Goal: Transaction & Acquisition: Purchase product/service

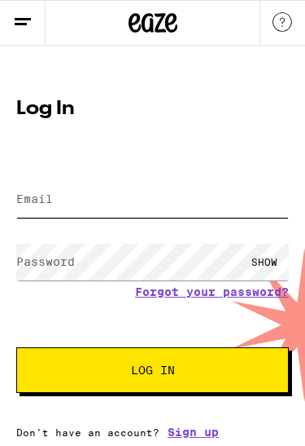
type input "[EMAIL_ADDRESS][DOMAIN_NAME]"
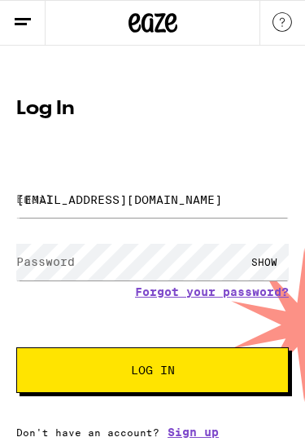
click at [152, 372] on button "Log In" at bounding box center [152, 370] width 273 height 46
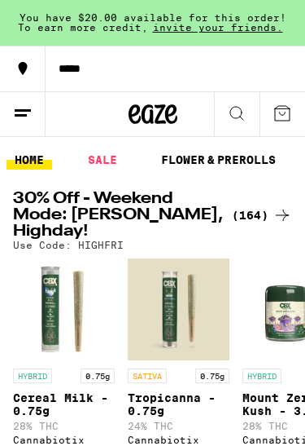
click at [263, 208] on div "(164)" at bounding box center [262, 215] width 60 height 20
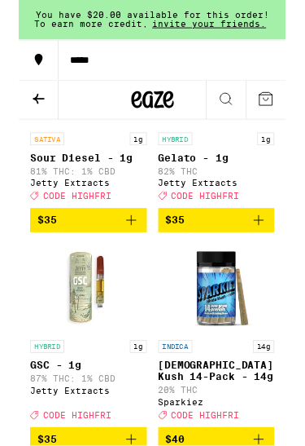
scroll to position [16721, 0]
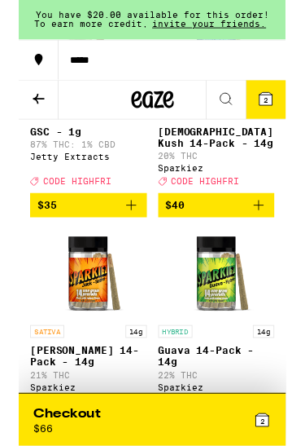
scroll to position [16982, 0]
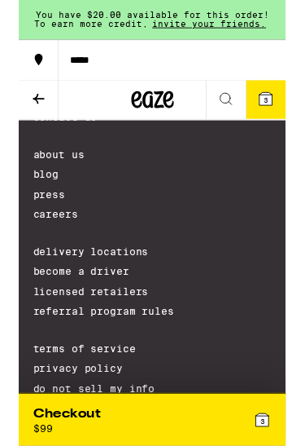
scroll to position [21630, 0]
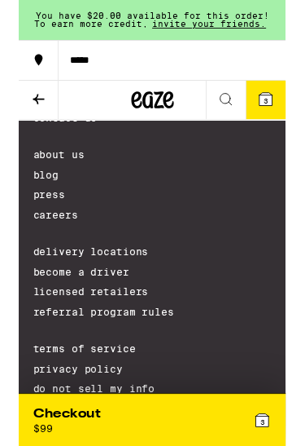
click at [280, 119] on span "3" at bounding box center [282, 115] width 5 height 10
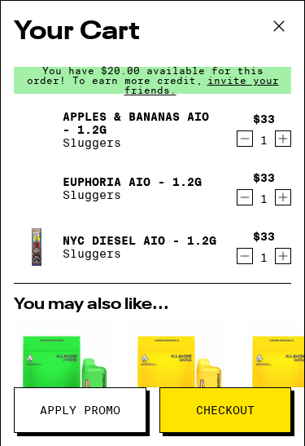
click at [285, 27] on icon at bounding box center [279, 26] width 24 height 24
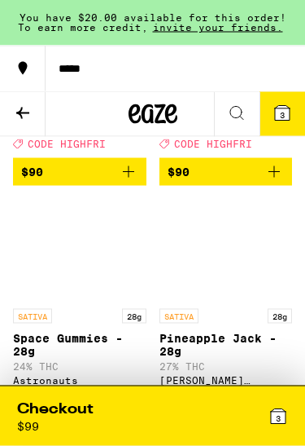
scroll to position [20304, 0]
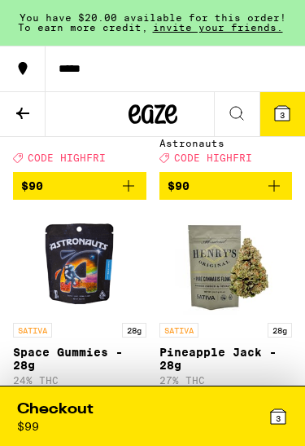
click at [17, 66] on icon at bounding box center [23, 69] width 20 height 20
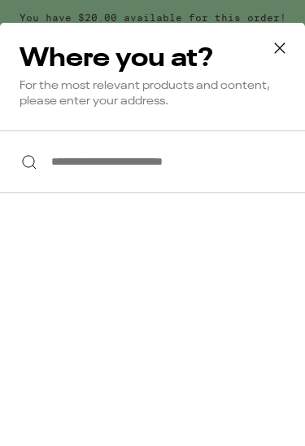
click at [249, 169] on input "**********" at bounding box center [152, 161] width 305 height 63
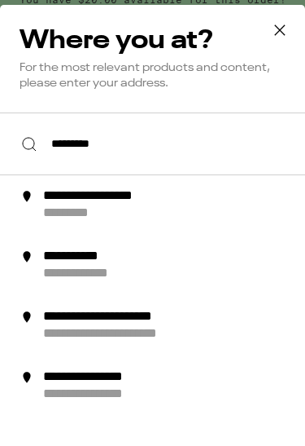
click at [267, 213] on div "**********" at bounding box center [179, 223] width 274 height 34
type input "**********"
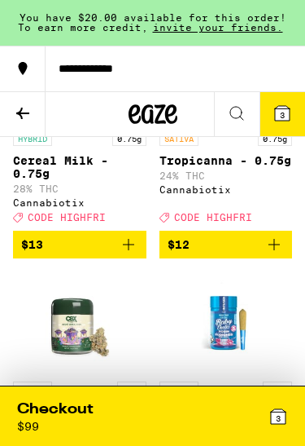
scroll to position [0, 0]
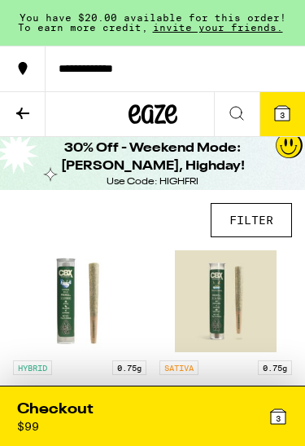
click at [281, 413] on span "3" at bounding box center [278, 418] width 5 height 10
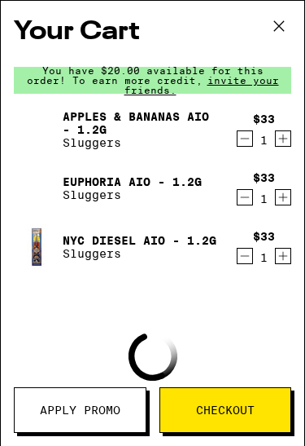
click at [113, 410] on span "Apply Promo" at bounding box center [80, 409] width 81 height 11
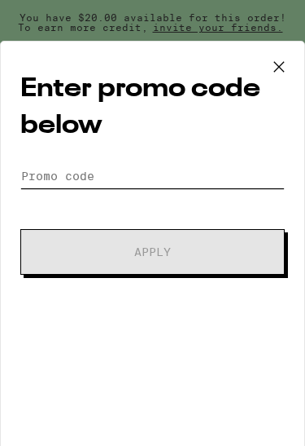
click at [64, 176] on input "Promo Code" at bounding box center [152, 176] width 265 height 24
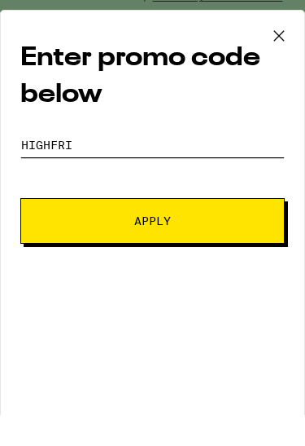
type input "Highfri"
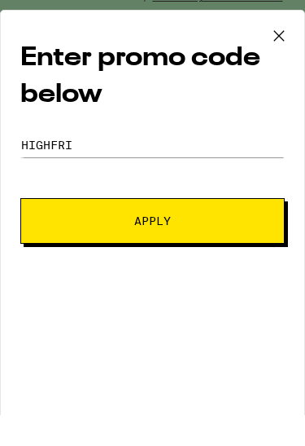
click at [43, 229] on button "Apply" at bounding box center [152, 252] width 265 height 46
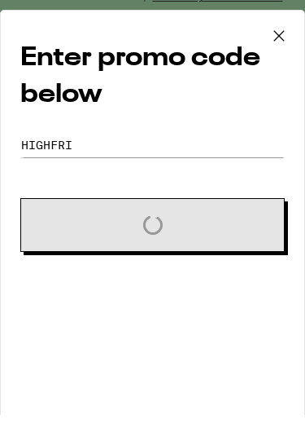
scroll to position [31, 0]
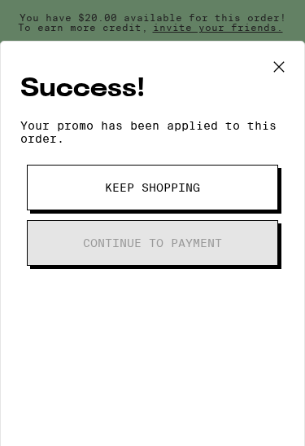
click at [37, 190] on button "Keep Shopping" at bounding box center [153, 188] width 252 height 46
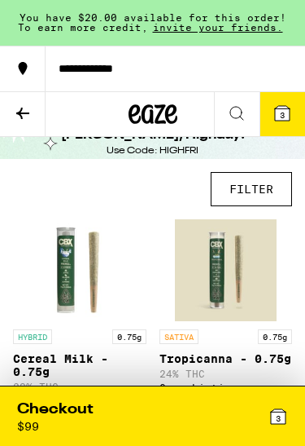
click at [280, 415] on span "3" at bounding box center [278, 418] width 5 height 10
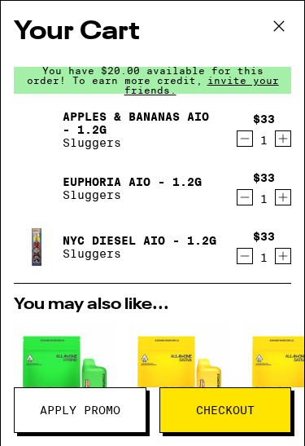
click at [250, 204] on icon "Decrement" at bounding box center [245, 197] width 15 height 20
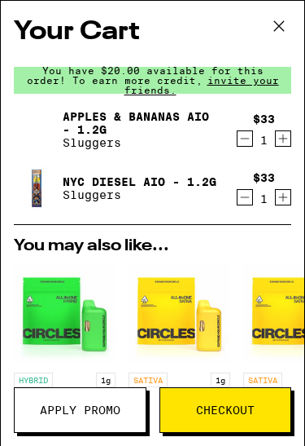
click at [270, 28] on icon at bounding box center [279, 26] width 24 height 24
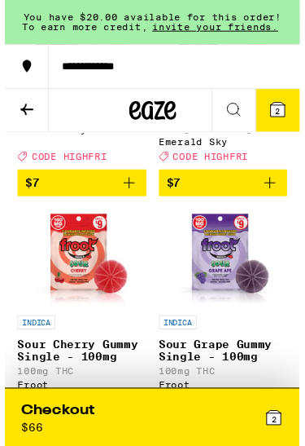
scroll to position [2542, 0]
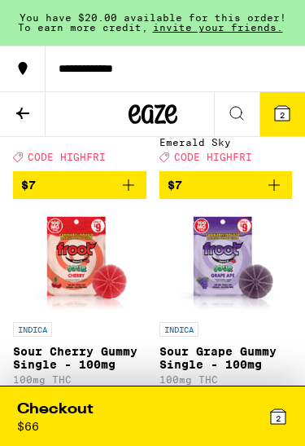
click at [275, 195] on icon "Add to bag" at bounding box center [275, 185] width 20 height 20
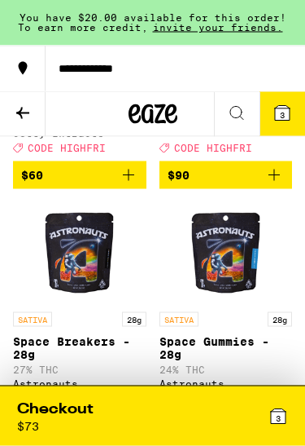
scroll to position [20059, 0]
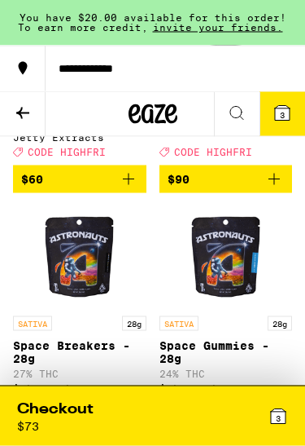
click at [23, 104] on icon at bounding box center [23, 113] width 20 height 20
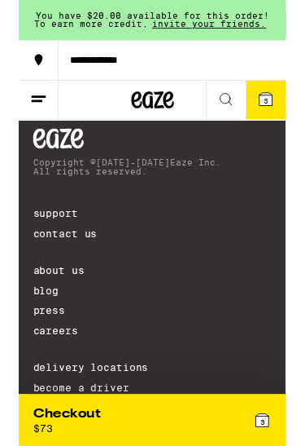
scroll to position [0, 1474]
click at [235, 37] on icon "Add to bag" at bounding box center [232, 27] width 20 height 20
click at [288, 118] on icon at bounding box center [282, 113] width 15 height 15
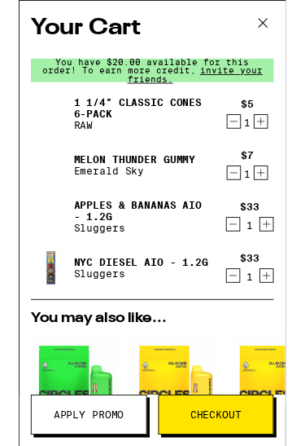
click at [251, 200] on icon "Decrement" at bounding box center [246, 197] width 15 height 20
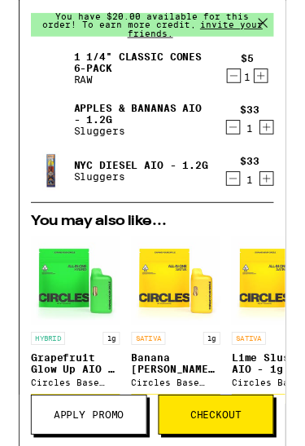
scroll to position [23, 0]
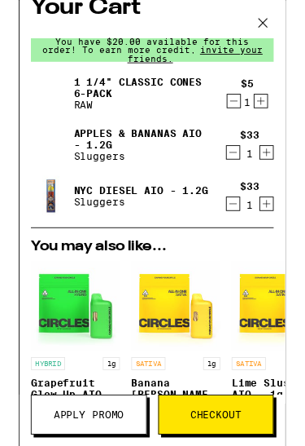
click at [253, 116] on icon "Decrement" at bounding box center [246, 116] width 15 height 20
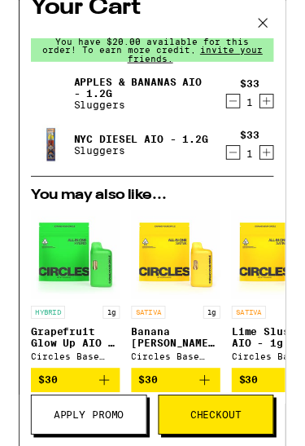
click at [292, 24] on button at bounding box center [279, 27] width 51 height 52
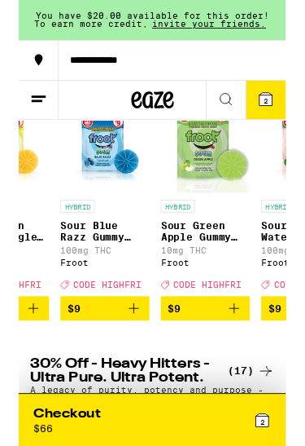
scroll to position [0, 2703]
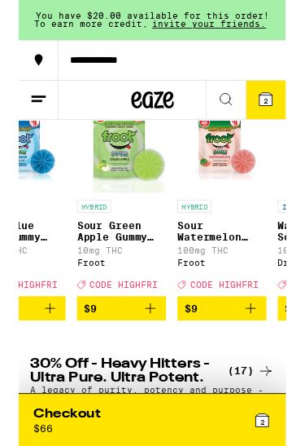
click at [155, 357] on icon "Add to bag" at bounding box center [151, 353] width 20 height 20
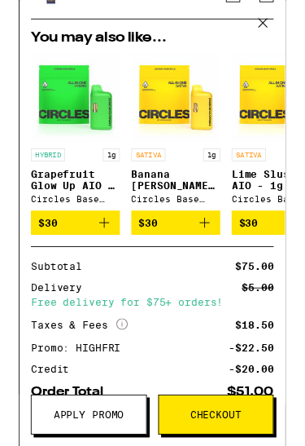
scroll to position [399, 0]
